Goal: Task Accomplishment & Management: Use online tool/utility

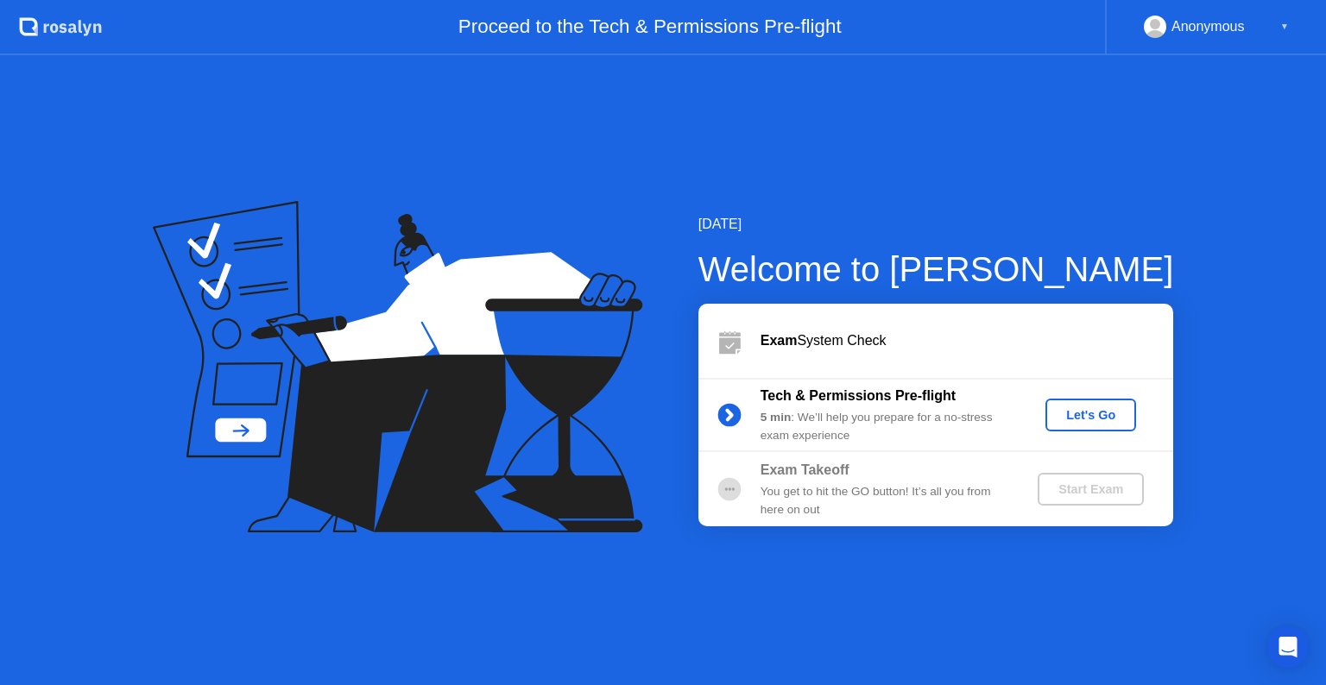
click at [1068, 408] on div "Let's Go" at bounding box center [1090, 415] width 77 height 14
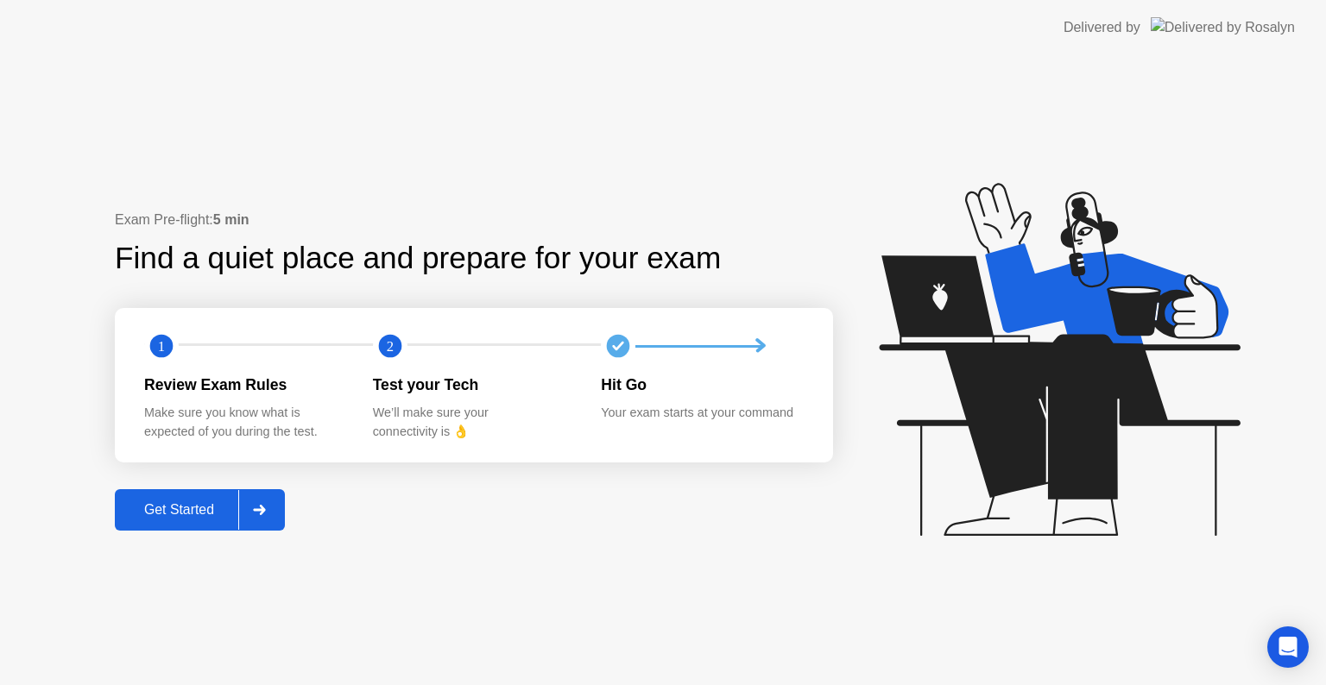
click at [166, 505] on div "Get Started" at bounding box center [179, 510] width 118 height 16
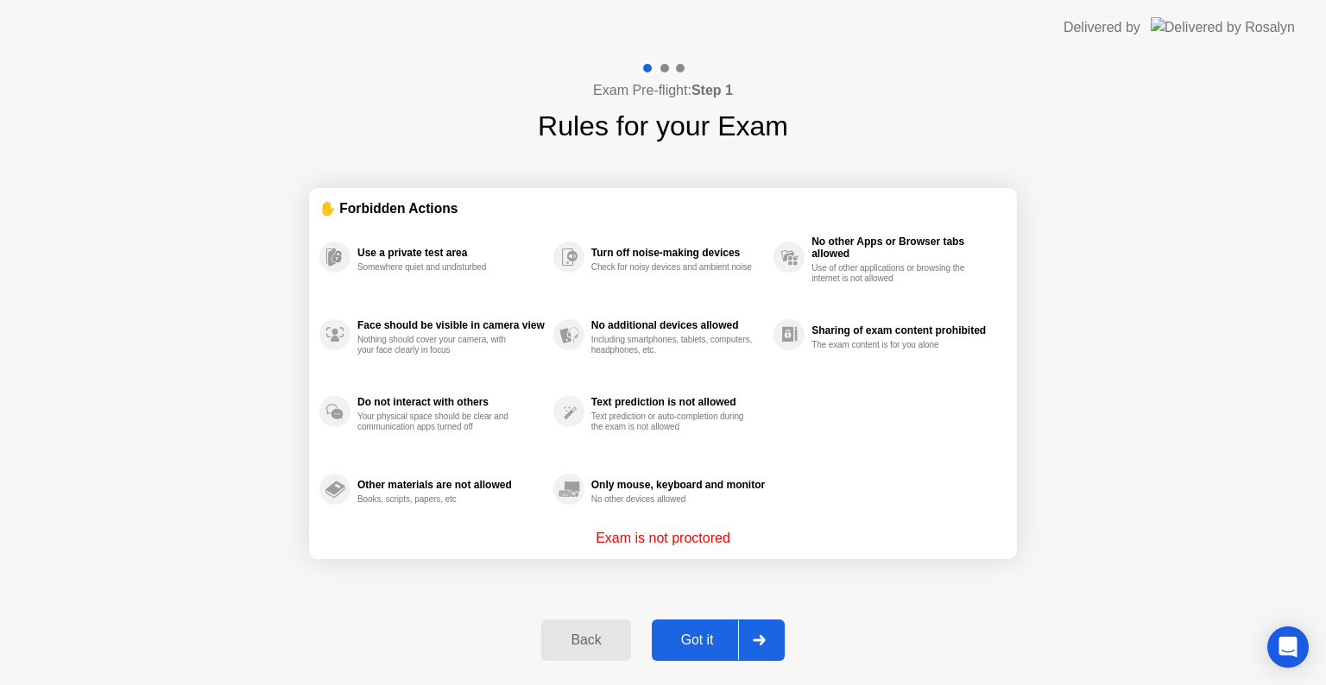
click at [709, 639] on div "Got it" at bounding box center [697, 641] width 81 height 16
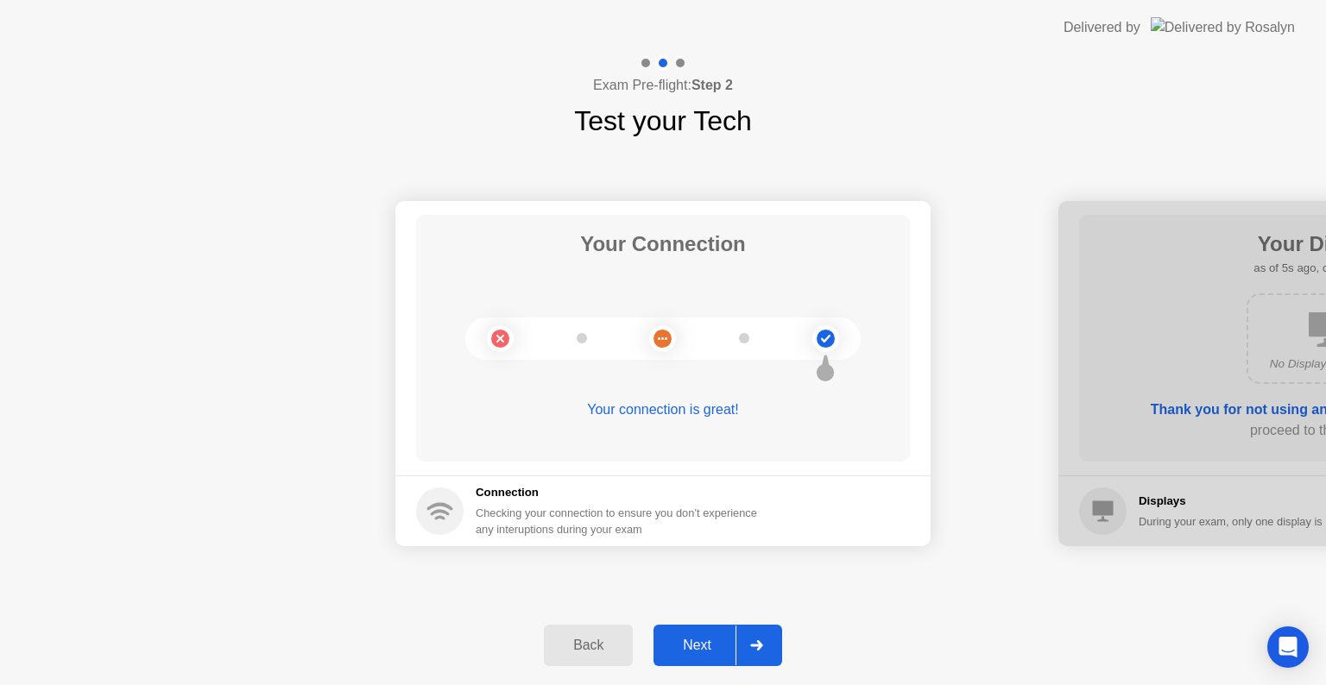
click at [694, 638] on div "Next" at bounding box center [697, 646] width 77 height 16
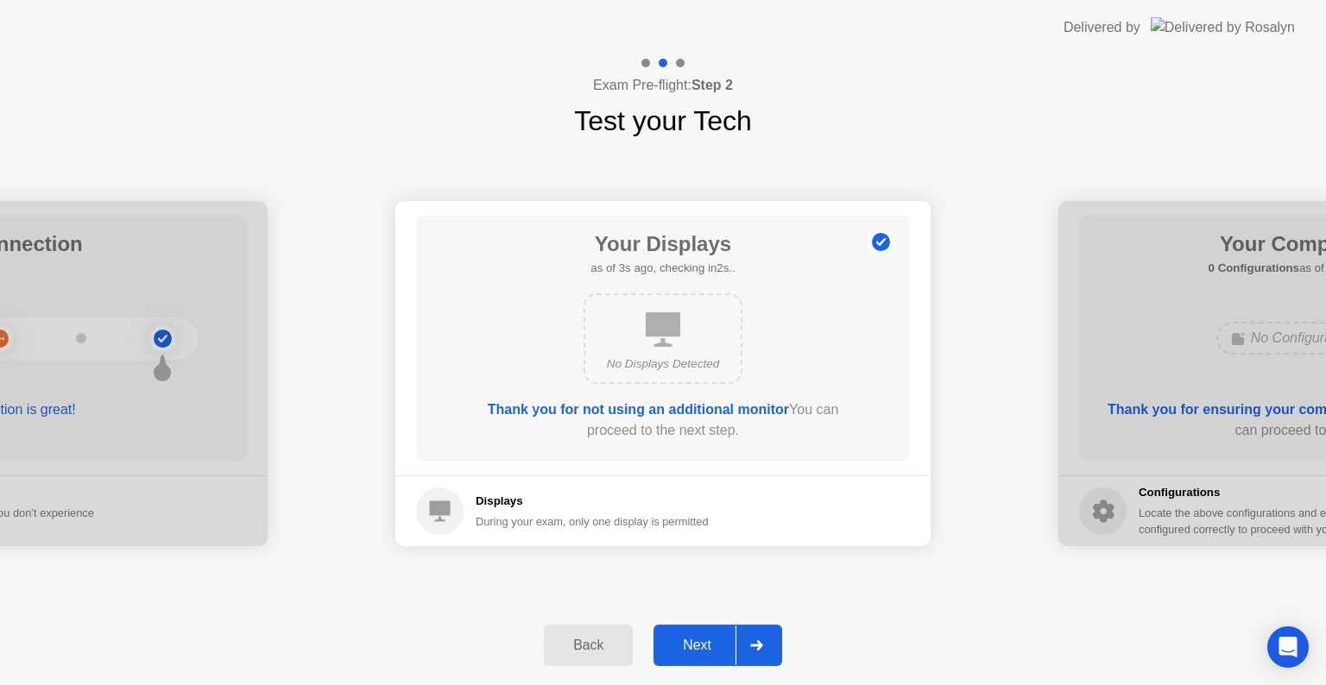
click at [694, 638] on div "Next" at bounding box center [697, 646] width 77 height 16
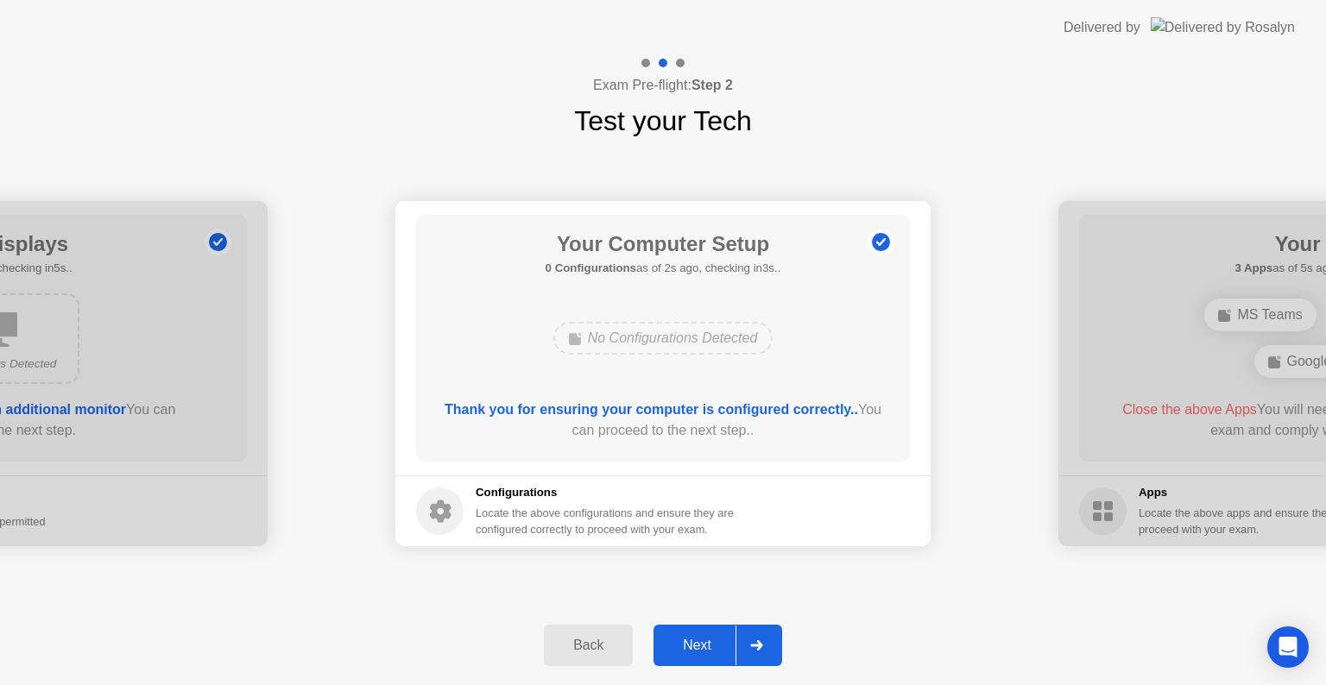
click at [694, 638] on div "Next" at bounding box center [697, 646] width 77 height 16
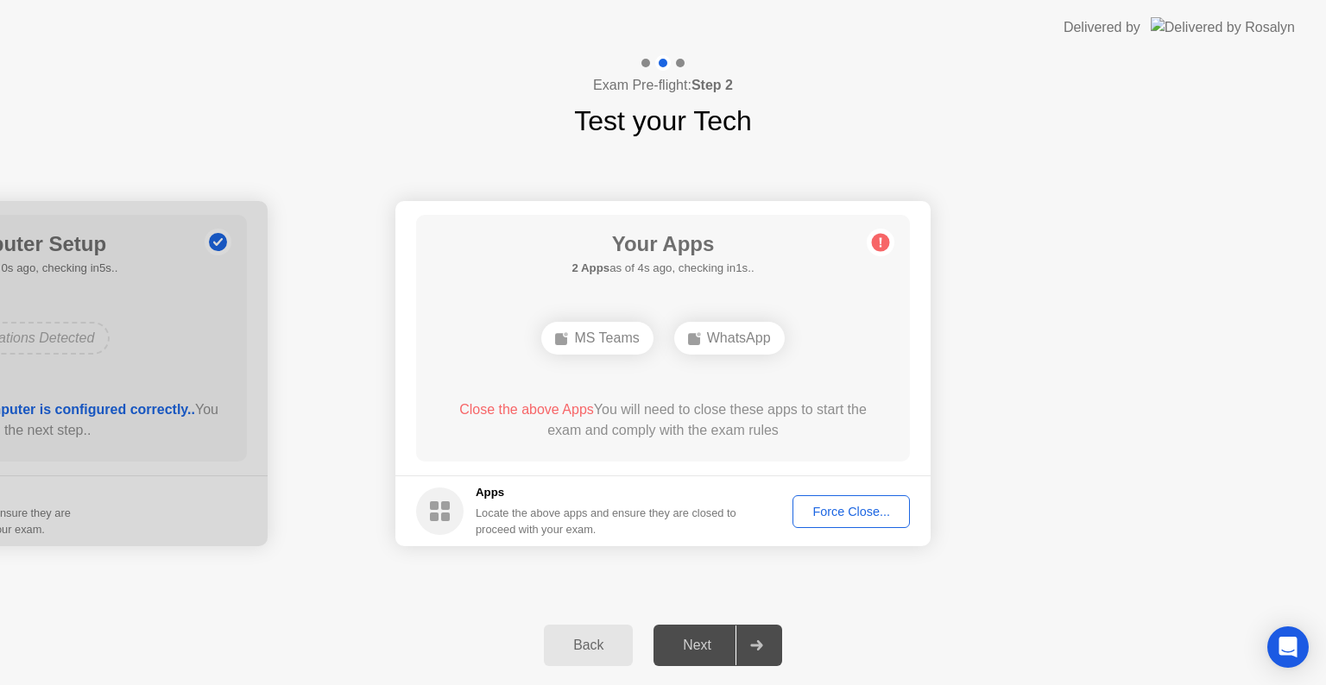
click at [825, 513] on div "Force Close..." at bounding box center [850, 512] width 105 height 14
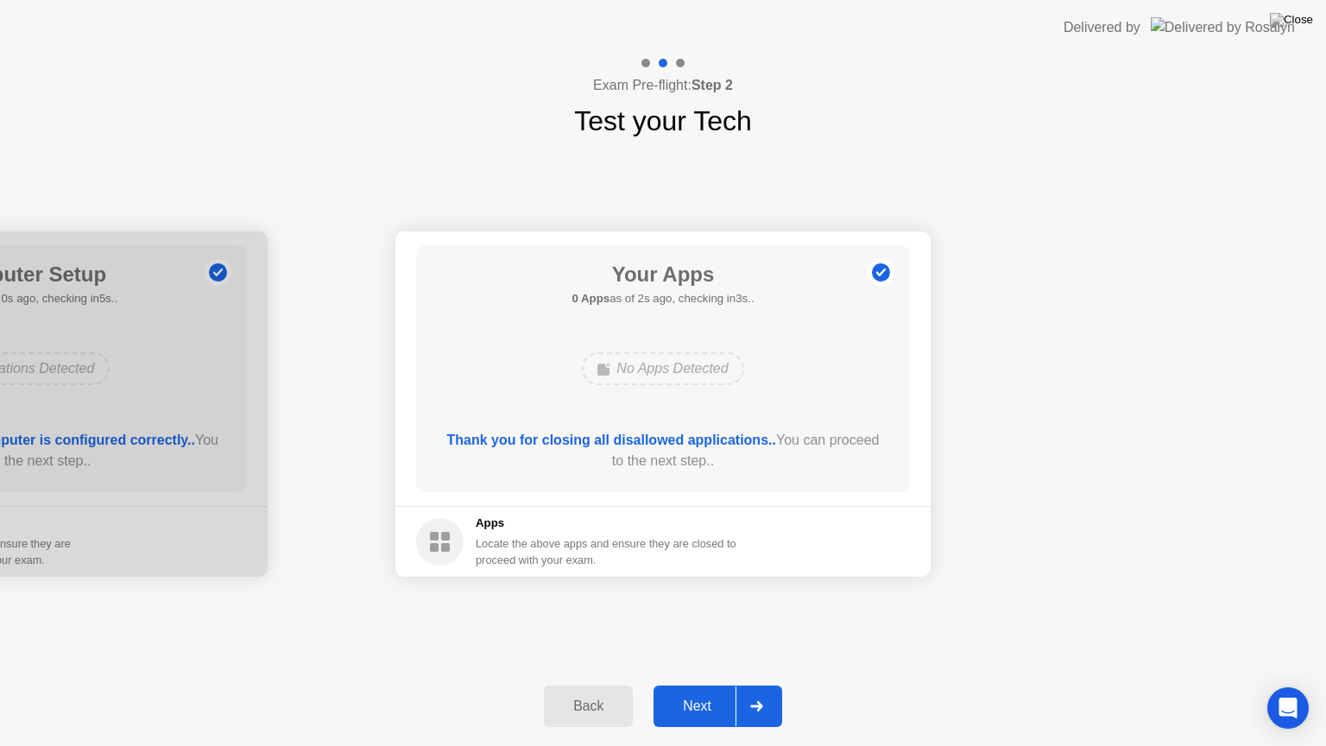
click at [695, 684] on div "Next" at bounding box center [697, 706] width 77 height 16
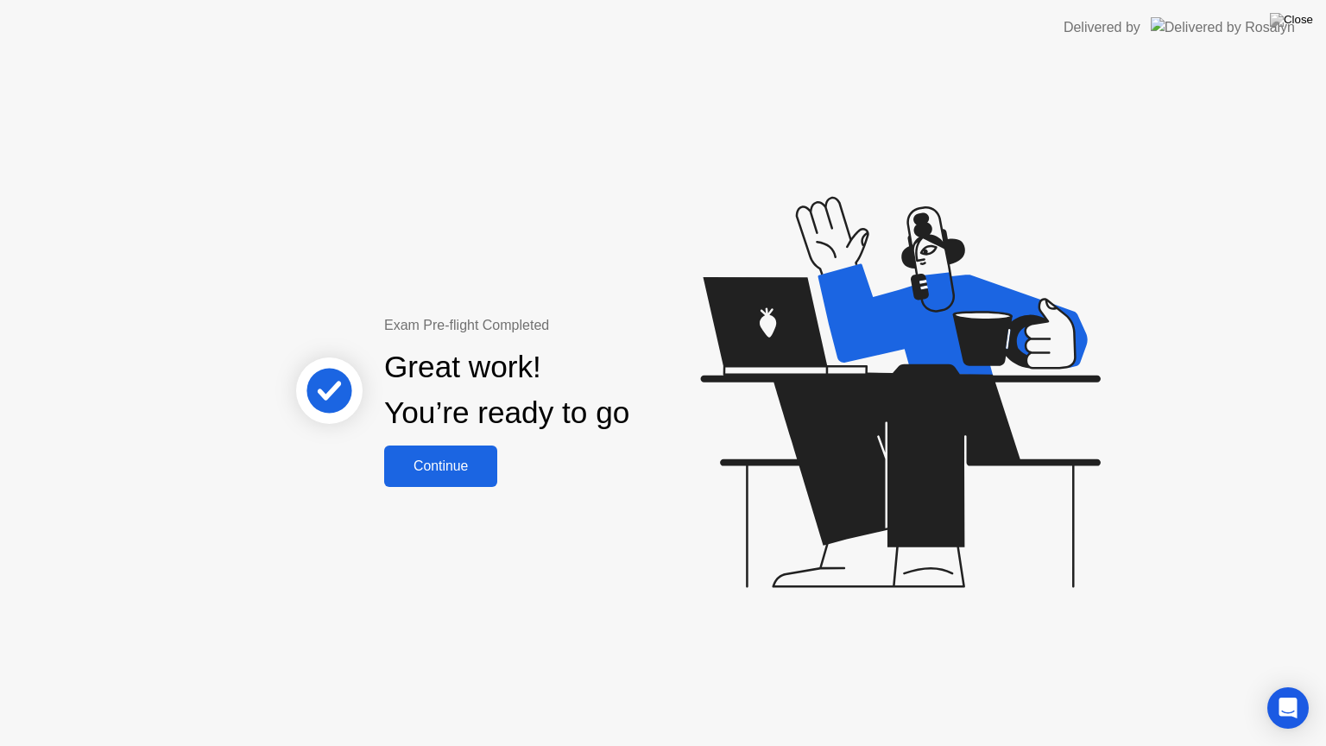
click at [479, 465] on div "Continue" at bounding box center [440, 466] width 103 height 16
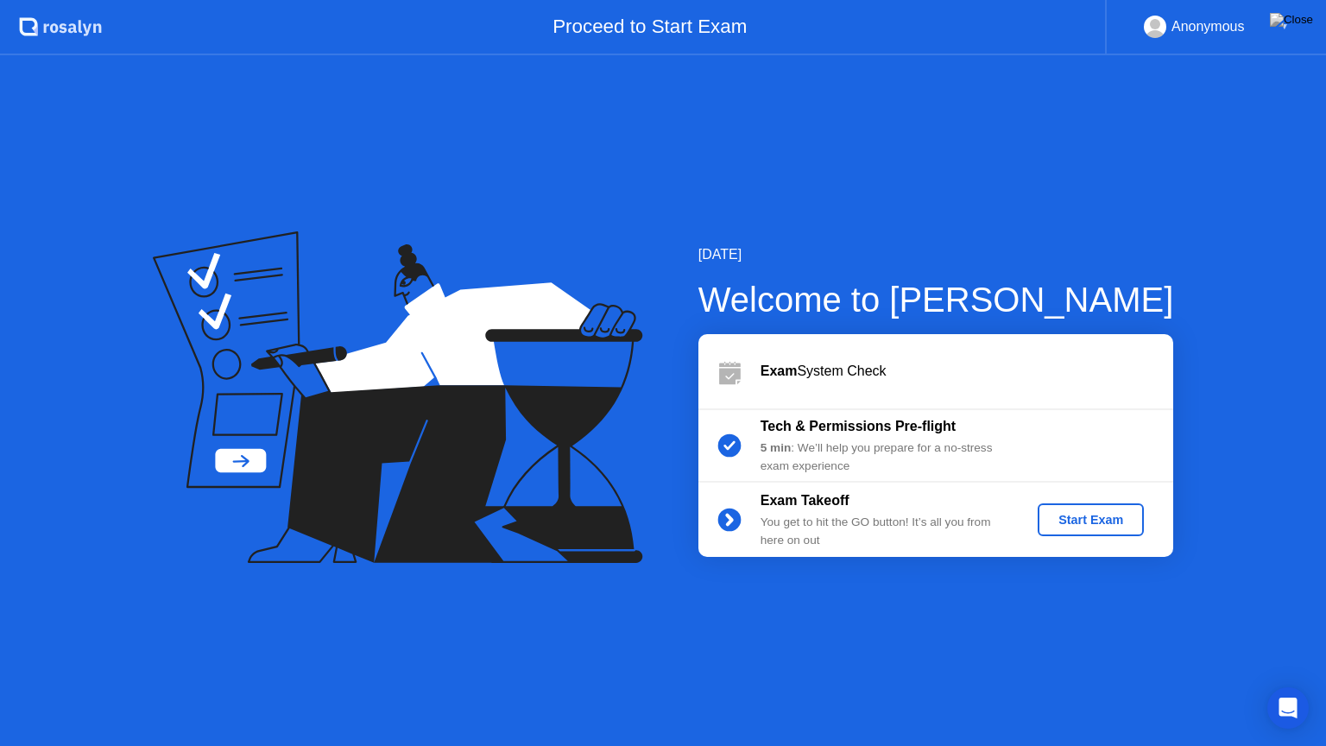
click at [1057, 522] on div "Start Exam" at bounding box center [1090, 520] width 92 height 14
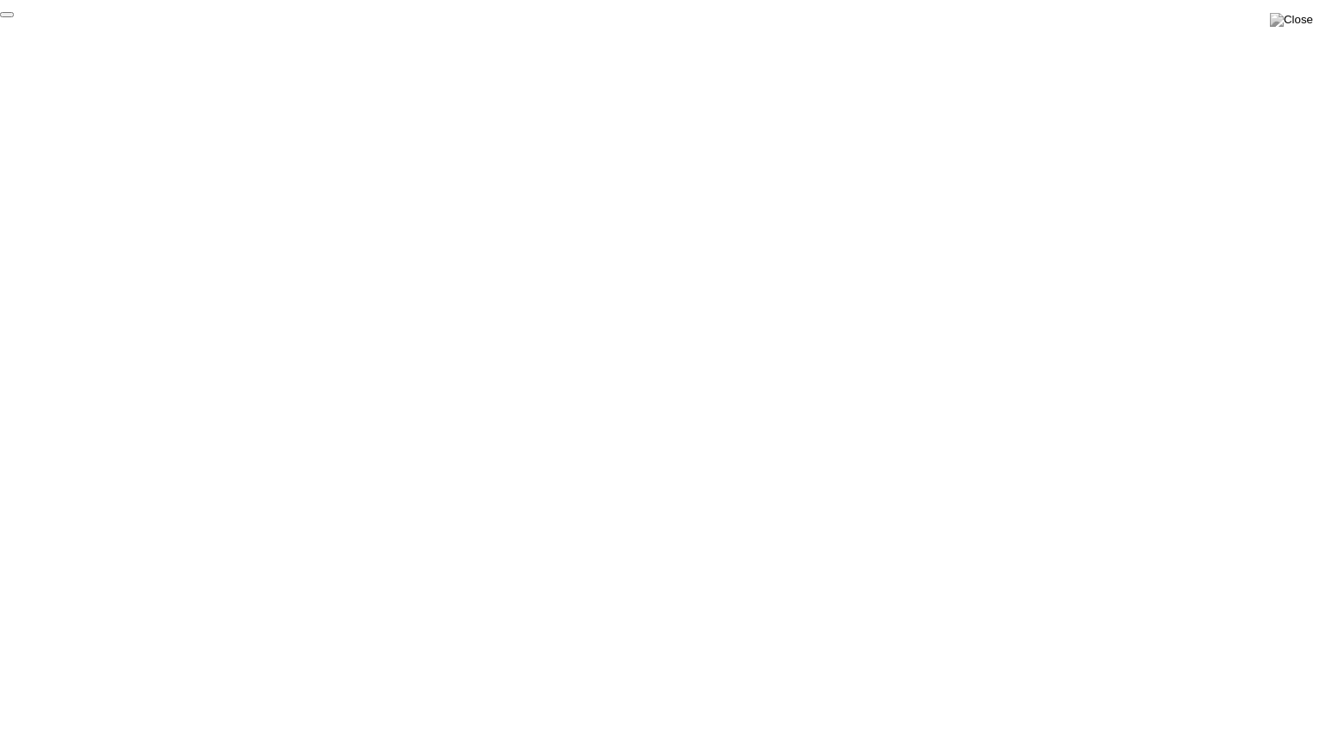
click div "End Proctoring Session"
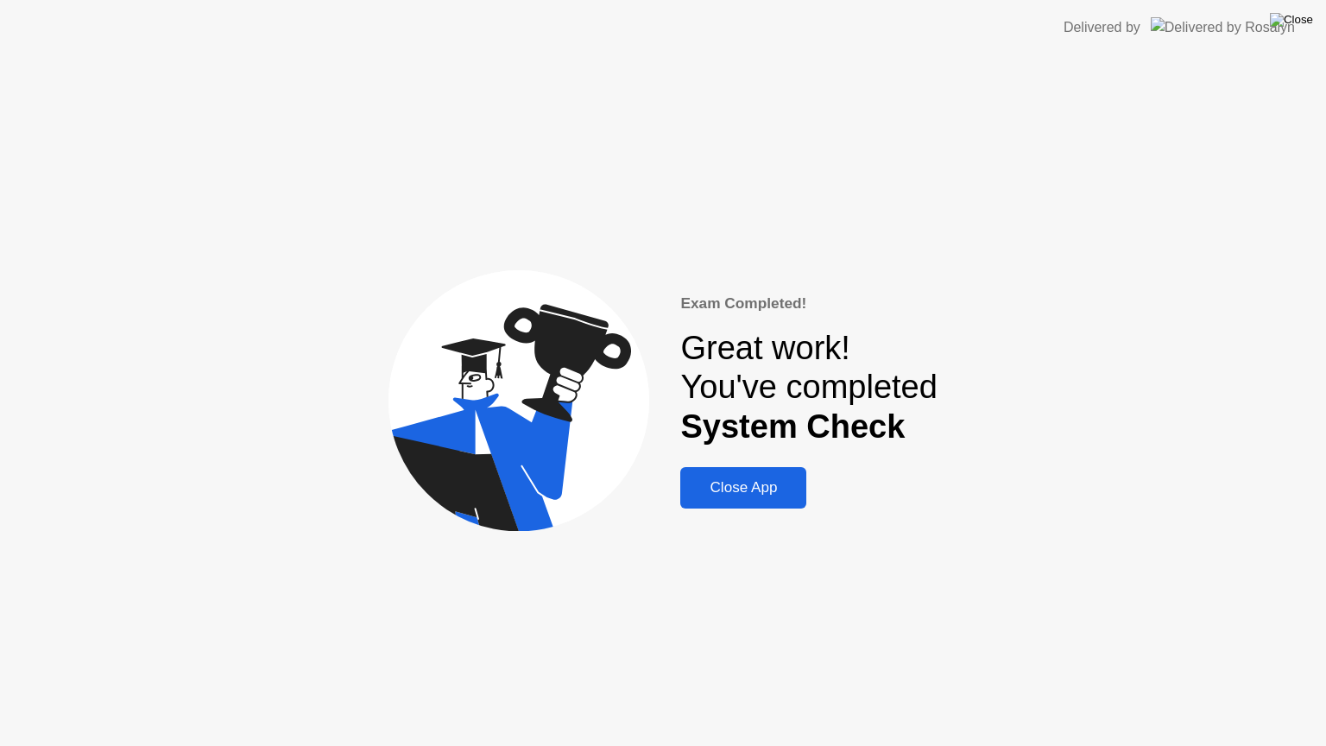
click at [1309, 22] on img at bounding box center [1291, 20] width 43 height 14
click at [751, 500] on button "Close App" at bounding box center [743, 487] width 126 height 41
